Goal: Find specific page/section: Find specific page/section

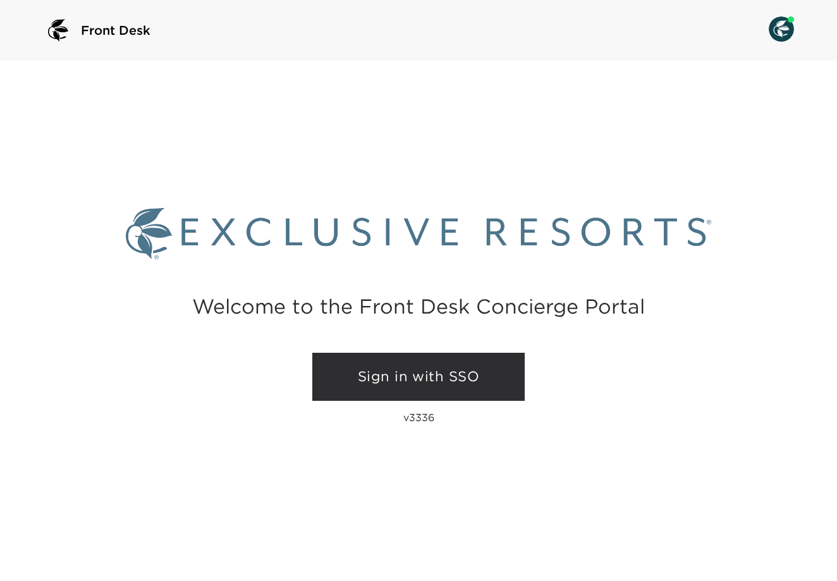
click at [413, 373] on link "Sign in with SSO" at bounding box center [418, 377] width 212 height 48
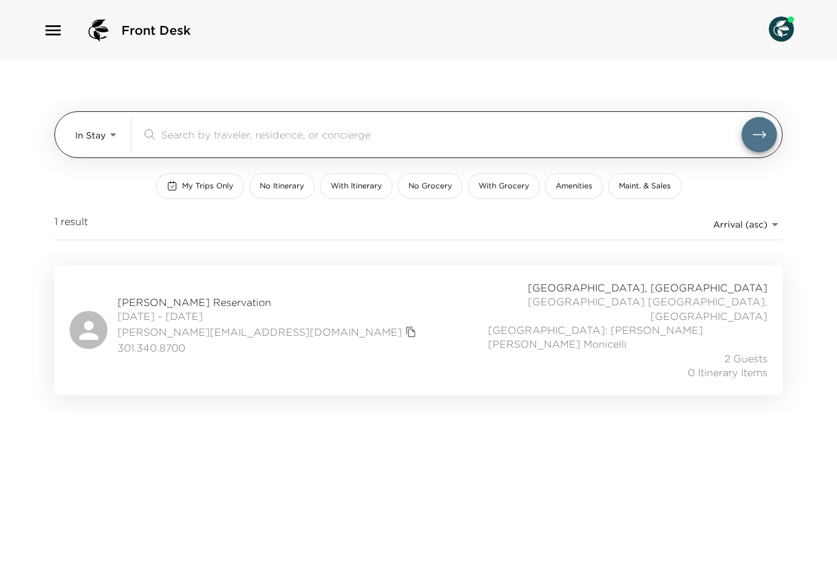
click at [111, 139] on body "Front Desk In Stay In-Stay ​ My Trips Only No Itinerary With Itinerary No Groce…" at bounding box center [418, 290] width 837 height 581
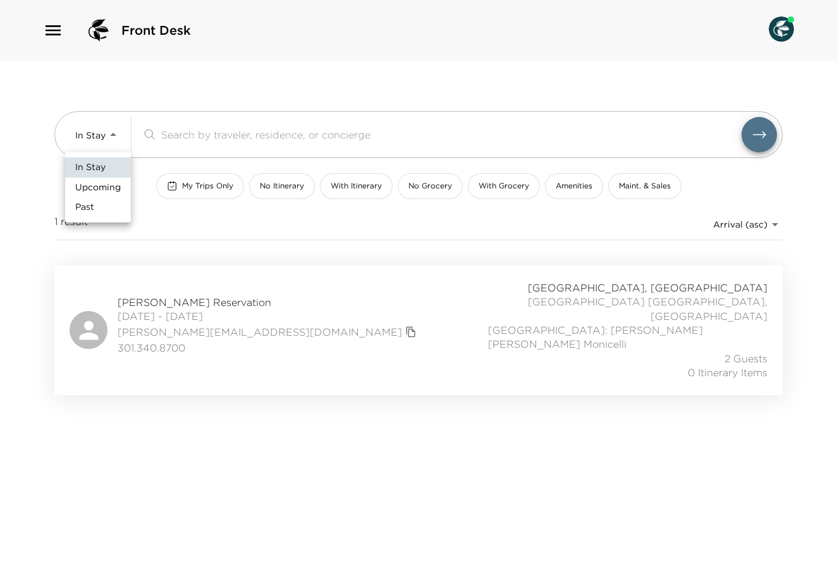
click at [92, 182] on span "Upcoming" at bounding box center [98, 187] width 46 height 13
type input "Upcoming"
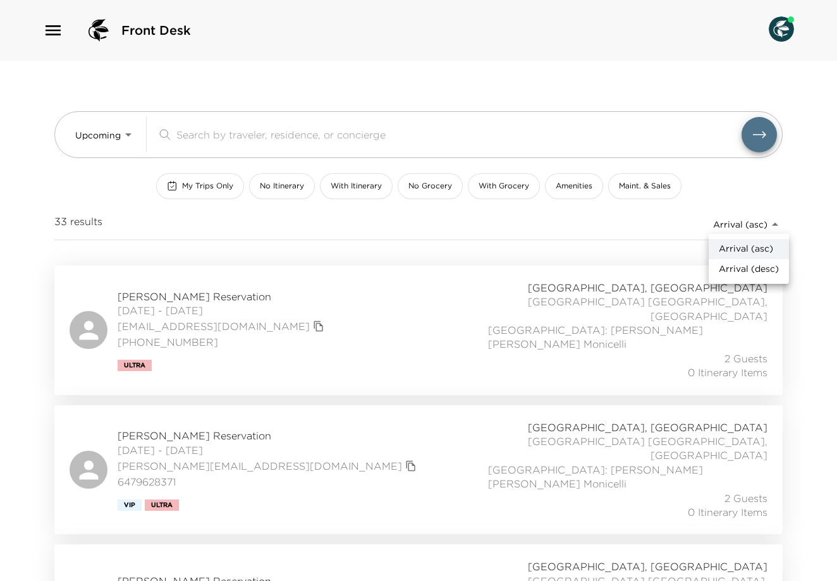
click at [771, 221] on body "Front Desk Upcoming Upcoming ​ My Trips Only No Itinerary With Itinerary No Gro…" at bounding box center [418, 290] width 837 height 581
click at [618, 221] on div at bounding box center [418, 290] width 837 height 581
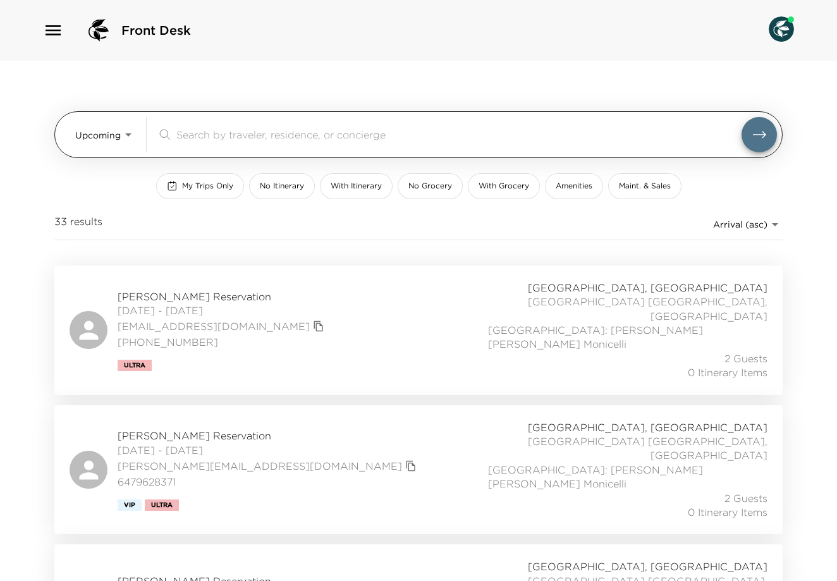
click at [314, 133] on input "search" at bounding box center [458, 134] width 565 height 15
type input "villa monopoli 2026"
click at [757, 126] on button "submit" at bounding box center [758, 134] width 35 height 35
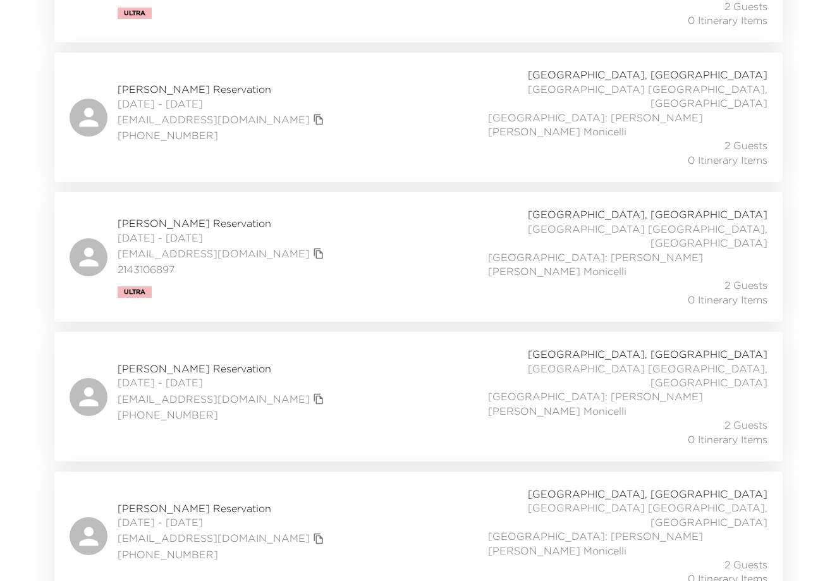
scroll to position [2306, 0]
